Goal: Task Accomplishment & Management: Use online tool/utility

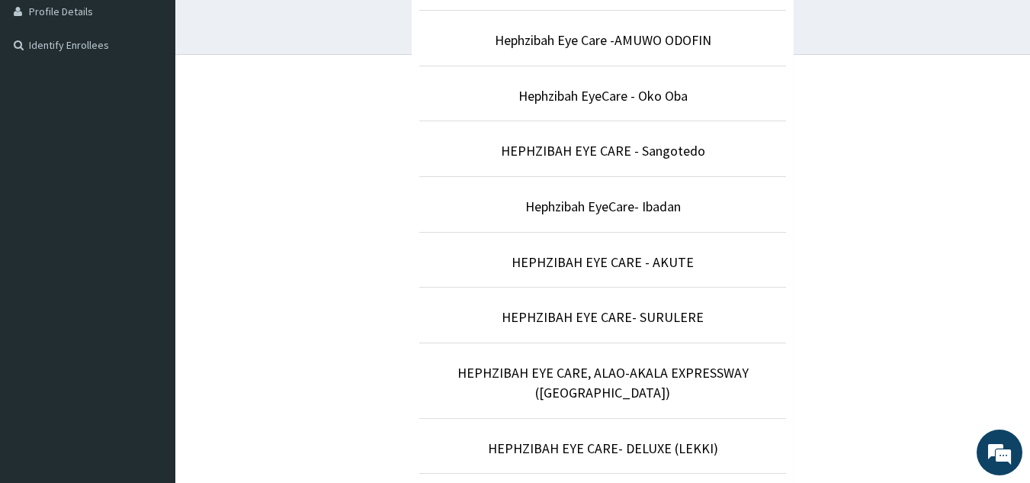
scroll to position [394, 0]
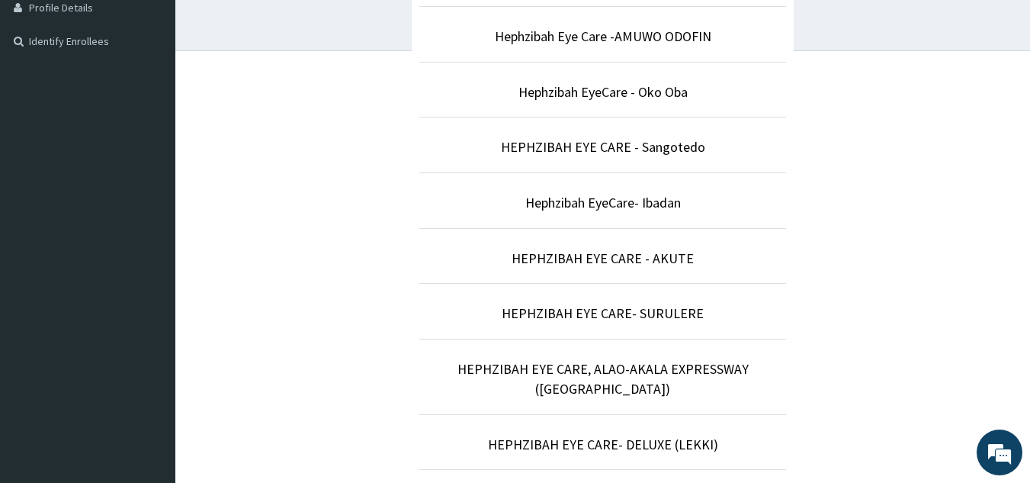
drag, startPoint x: 1035, startPoint y: 130, endPoint x: 1017, endPoint y: 289, distance: 159.7
click at [1017, 289] on html "R EL Toggle navigation Hephzibah Eyecare Hephzibah Eyecare - hecacct@gmail.com …" at bounding box center [515, 181] width 1030 height 1150
click at [690, 317] on link "HEPHZIBAH EYE CARE- SURULERE" at bounding box center [603, 313] width 202 height 18
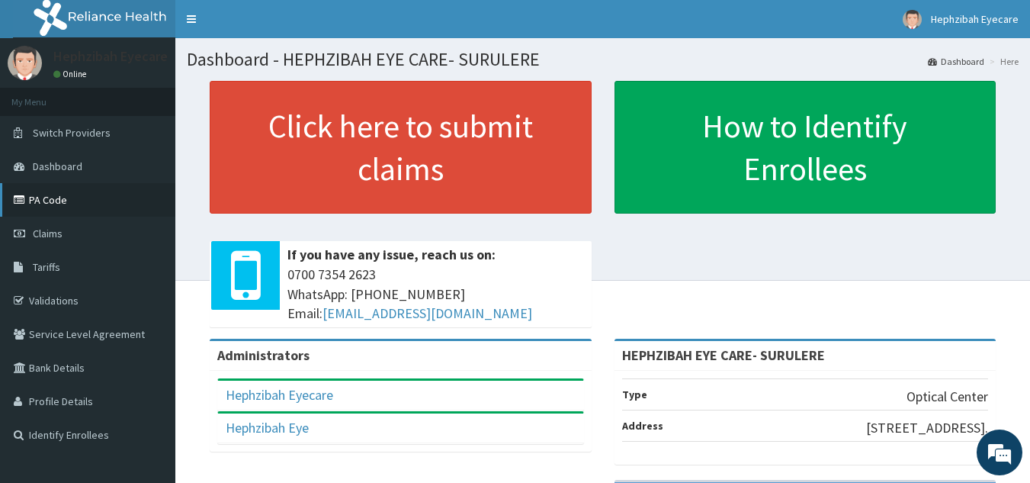
click at [88, 204] on link "PA Code" at bounding box center [87, 200] width 175 height 34
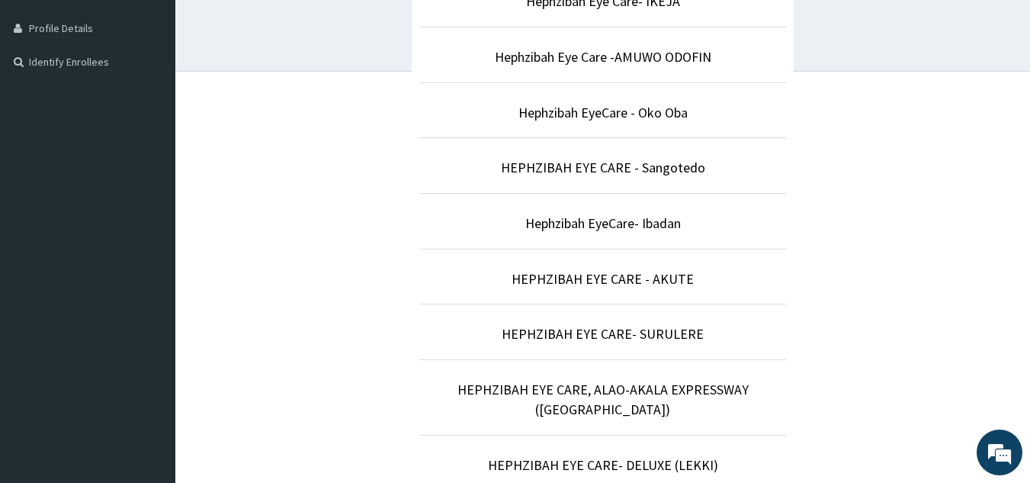
scroll to position [375, 0]
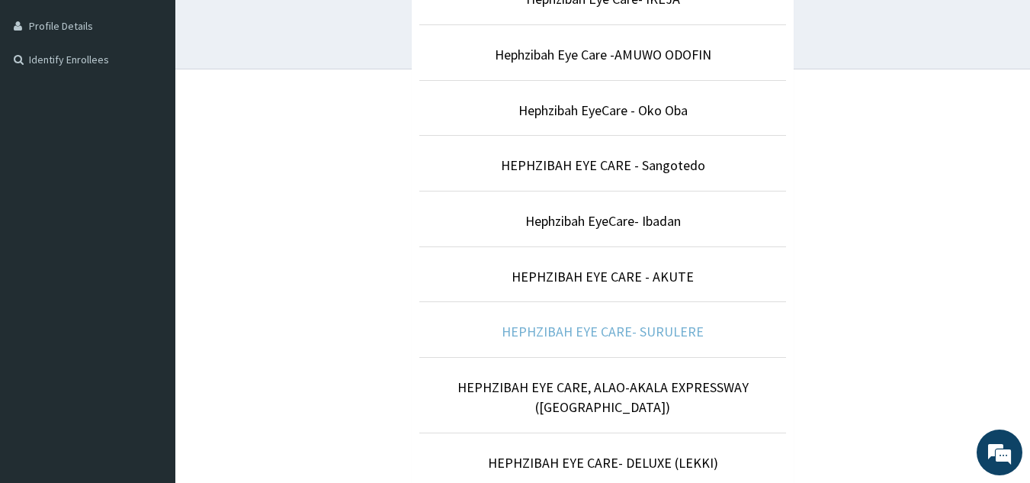
click at [624, 328] on link "HEPHZIBAH EYE CARE- SURULERE" at bounding box center [603, 332] width 202 height 18
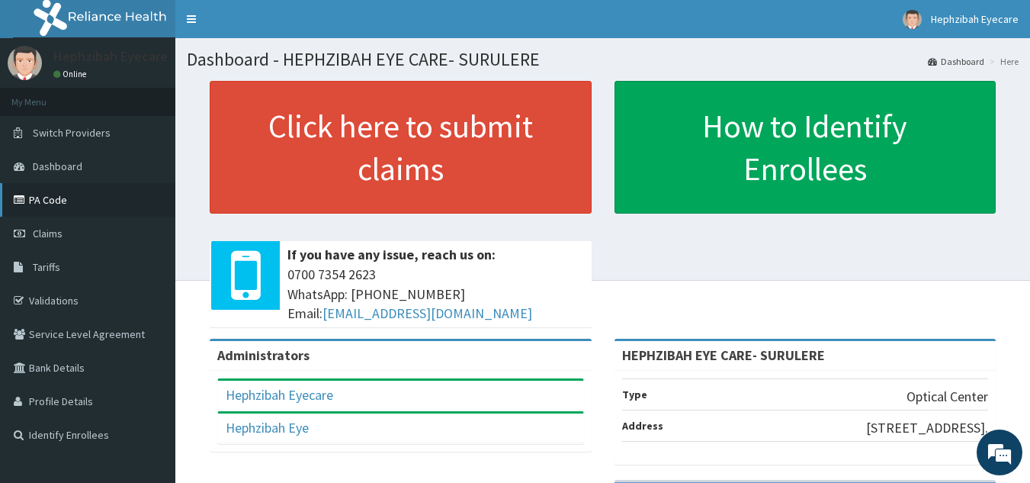
click at [104, 201] on link "PA Code" at bounding box center [87, 200] width 175 height 34
